Goal: Task Accomplishment & Management: Manage account settings

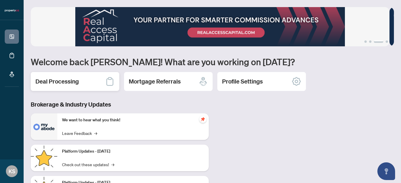
click at [64, 88] on div "Deal Processing" at bounding box center [75, 81] width 88 height 19
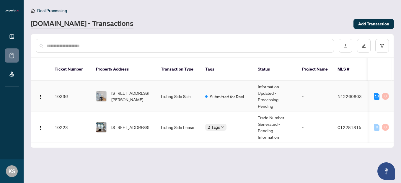
click at [83, 86] on td "10336" at bounding box center [70, 96] width 41 height 31
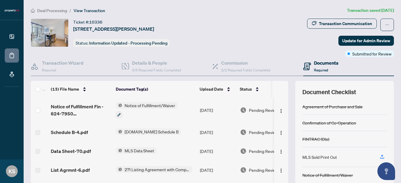
click at [324, 68] on span "Required" at bounding box center [321, 70] width 14 height 4
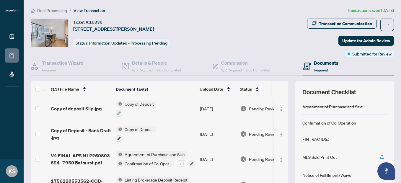
scroll to position [64, 0]
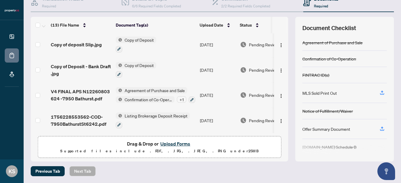
click at [165, 142] on button "Upload Forms" at bounding box center [174, 144] width 33 height 8
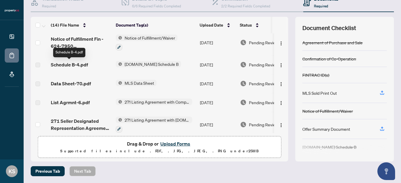
scroll to position [0, 0]
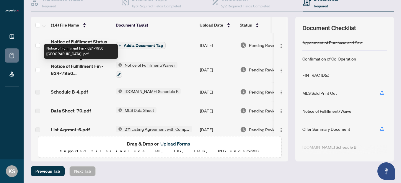
click at [80, 67] on span "Notice of Fulfillment Fin - 624-7950 [GEOGRAPHIC_DATA] .pdf" at bounding box center [81, 70] width 60 height 14
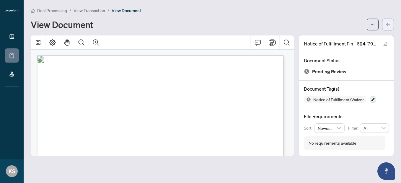
click at [384, 26] on button "button" at bounding box center [388, 25] width 12 height 12
